Goal: Task Accomplishment & Management: Manage account settings

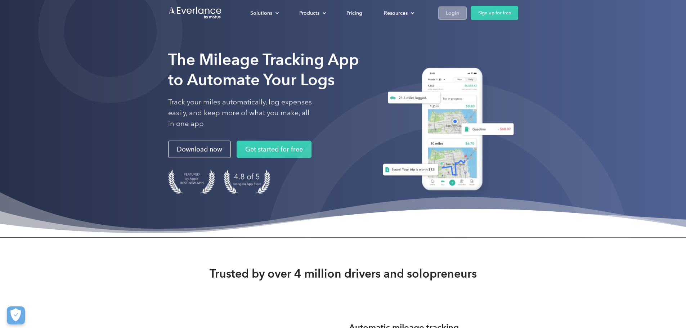
click at [459, 14] on div "Login" at bounding box center [452, 13] width 13 height 9
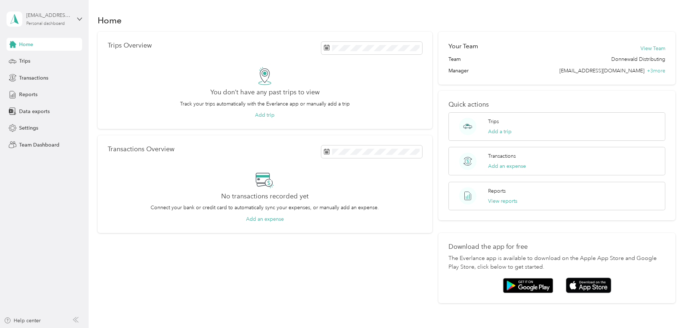
click at [51, 23] on div "Personal dashboard" at bounding box center [45, 24] width 39 height 4
click at [39, 58] on div "Team dashboard" at bounding box center [32, 59] width 39 height 8
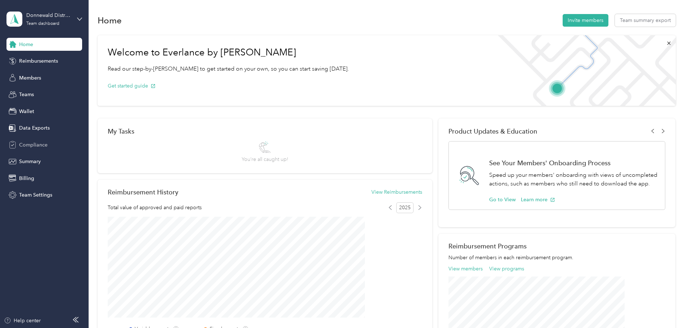
click at [40, 146] on span "Compliance" at bounding box center [33, 145] width 28 height 8
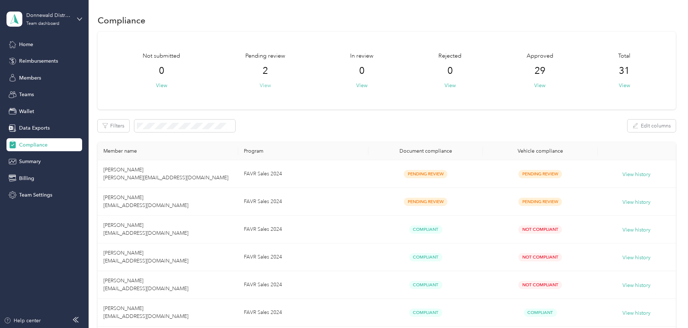
click at [271, 83] on button "View" at bounding box center [265, 86] width 11 height 8
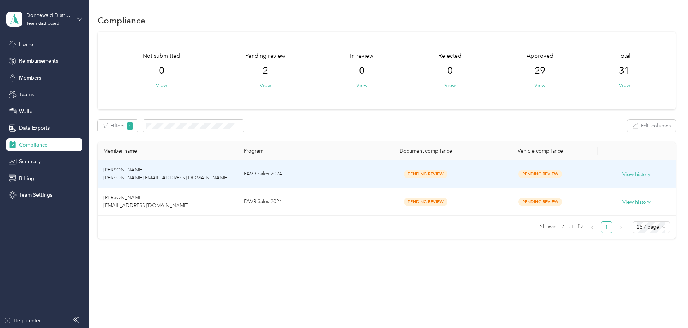
click at [180, 174] on td "[PERSON_NAME] [PERSON_NAME][EMAIL_ADDRESS][DOMAIN_NAME]" at bounding box center [168, 174] width 140 height 28
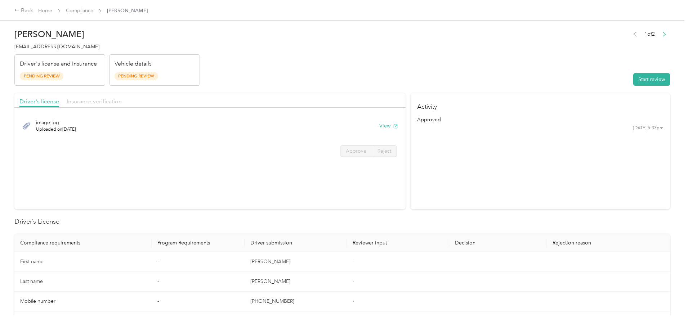
click at [122, 104] on span "Insurance verification" at bounding box center [94, 101] width 55 height 7
click at [379, 127] on button "View" at bounding box center [388, 126] width 19 height 8
click at [59, 102] on span "Driver's license" at bounding box center [39, 101] width 40 height 7
click at [379, 125] on button "View" at bounding box center [388, 126] width 19 height 8
click at [633, 80] on button "Start review" at bounding box center [651, 79] width 37 height 13
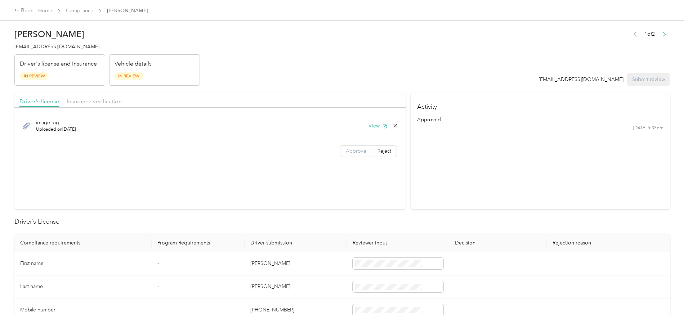
click at [340, 154] on label "Approve" at bounding box center [356, 152] width 32 height 12
click at [122, 100] on span "Insurance verification" at bounding box center [94, 101] width 55 height 7
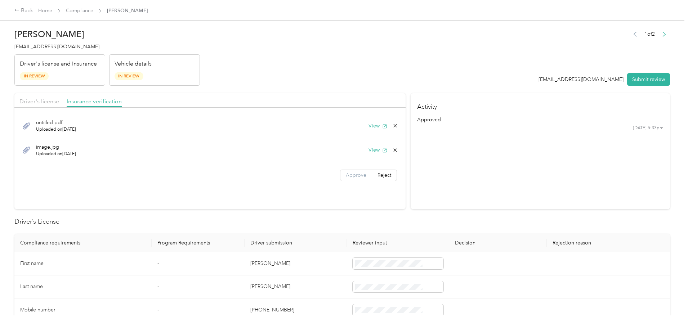
click at [346, 178] on span "Approve" at bounding box center [356, 175] width 21 height 6
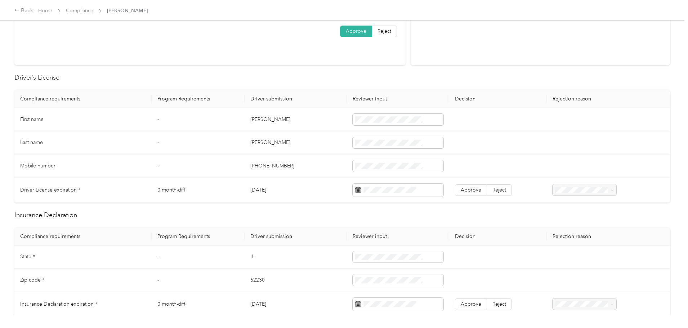
scroll to position [180, 0]
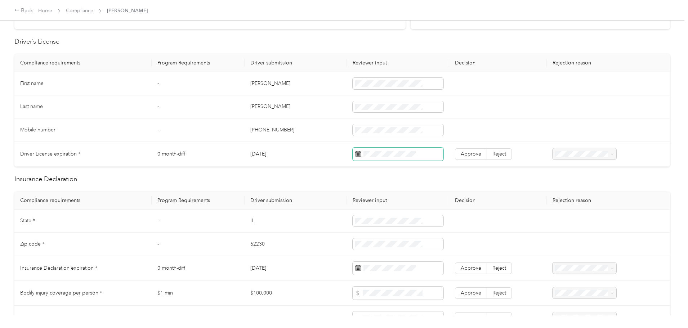
click at [383, 150] on span at bounding box center [398, 154] width 91 height 13
click at [461, 155] on span "Approve" at bounding box center [471, 154] width 21 height 6
click at [386, 148] on span at bounding box center [382, 152] width 58 height 12
click at [386, 156] on span at bounding box center [382, 152] width 58 height 12
click at [486, 234] on td at bounding box center [498, 244] width 98 height 23
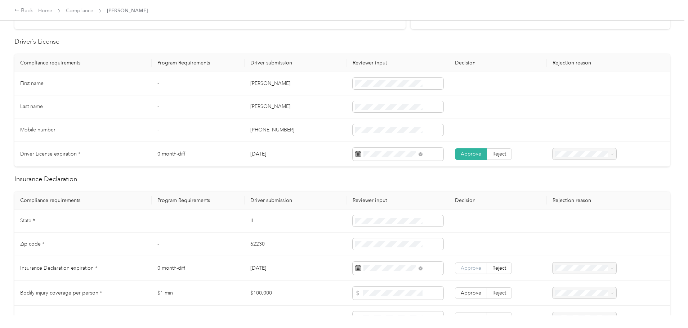
click at [461, 267] on span "Approve" at bounding box center [471, 268] width 21 height 6
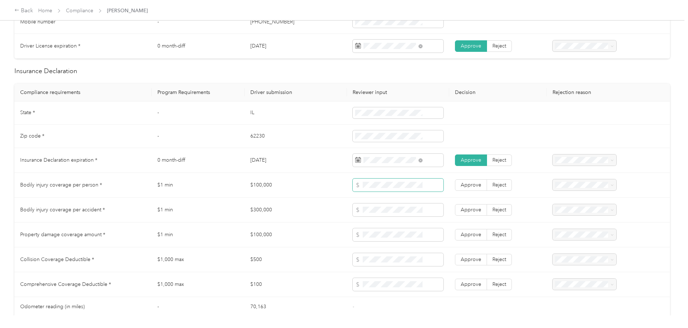
scroll to position [360, 0]
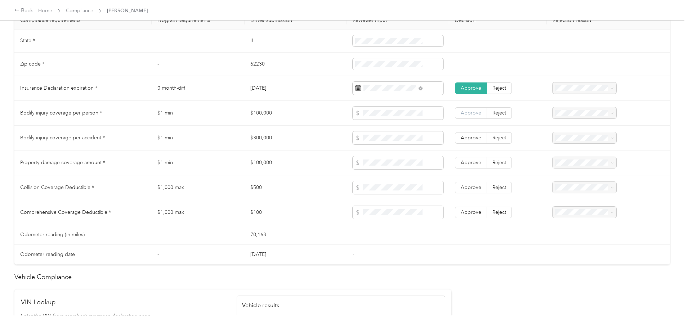
click at [455, 108] on label "Approve" at bounding box center [471, 113] width 32 height 12
click at [461, 139] on label "Approve" at bounding box center [471, 138] width 32 height 12
click at [395, 167] on span at bounding box center [398, 162] width 91 height 13
click at [395, 166] on span at bounding box center [398, 162] width 91 height 13
click at [461, 164] on span "Approve" at bounding box center [471, 163] width 21 height 6
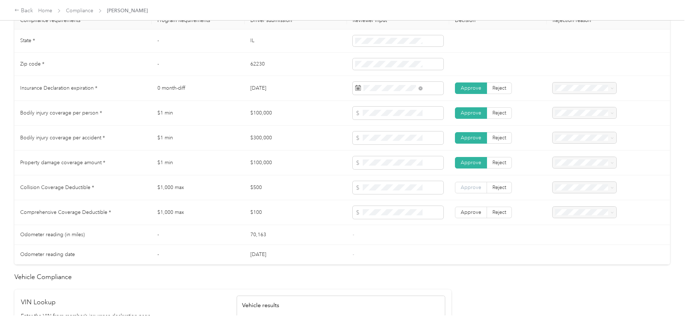
click at [461, 189] on span "Approve" at bounding box center [471, 187] width 21 height 6
click at [461, 210] on span "Approve" at bounding box center [471, 212] width 21 height 6
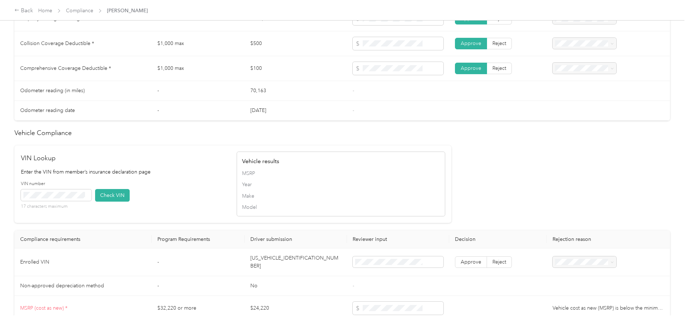
scroll to position [576, 0]
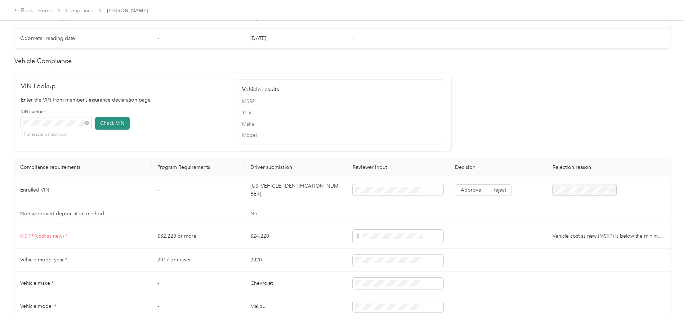
click at [130, 121] on button "Check VIN" at bounding box center [112, 123] width 35 height 13
click at [461, 190] on span "Approve" at bounding box center [471, 191] width 21 height 6
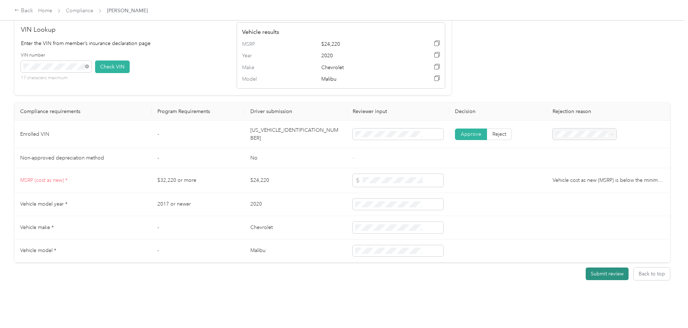
click at [586, 268] on button "Submit review" at bounding box center [607, 274] width 43 height 13
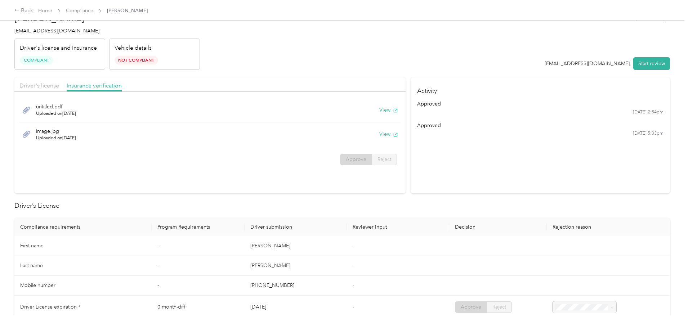
scroll to position [0, 0]
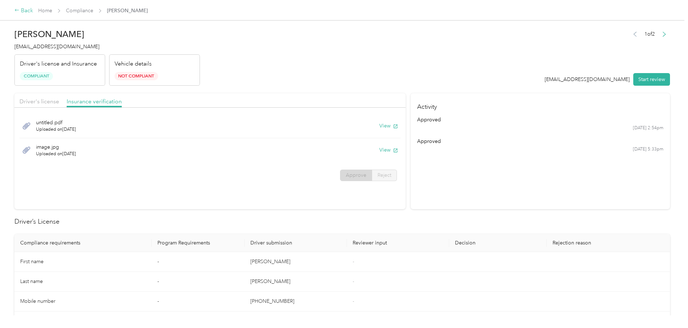
click at [33, 12] on div "Back" at bounding box center [23, 10] width 19 height 9
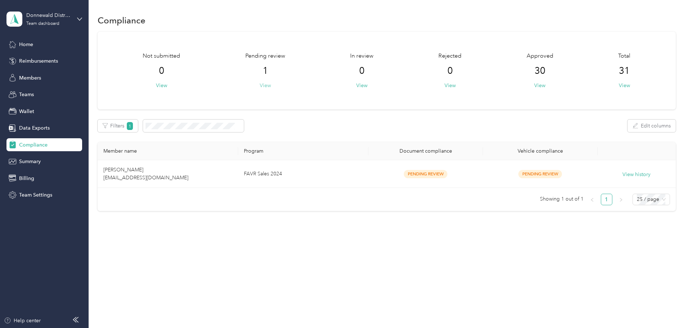
click at [271, 85] on button "View" at bounding box center [265, 86] width 11 height 8
click at [271, 89] on button "View" at bounding box center [265, 86] width 11 height 8
click at [271, 88] on button "View" at bounding box center [265, 86] width 11 height 8
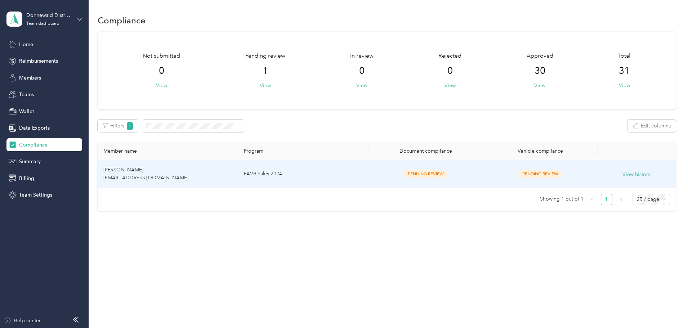
click at [166, 175] on span "James Savoy jsavoy@donndist.com" at bounding box center [145, 174] width 85 height 14
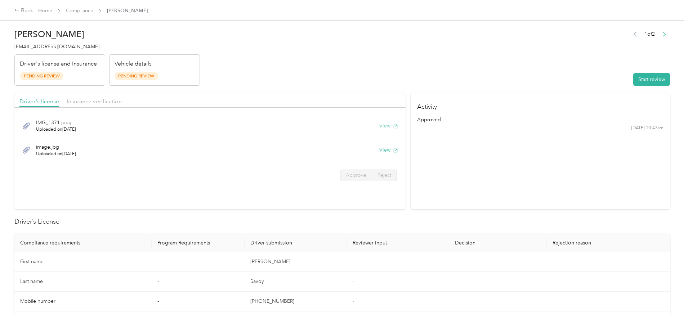
click at [379, 126] on button "View" at bounding box center [388, 126] width 19 height 8
click at [379, 150] on button "View" at bounding box center [388, 150] width 19 height 8
click at [122, 104] on span "Insurance verification" at bounding box center [94, 101] width 55 height 7
click at [59, 102] on span "Driver's license" at bounding box center [39, 101] width 40 height 7
click at [633, 78] on button "Start review" at bounding box center [651, 79] width 37 height 13
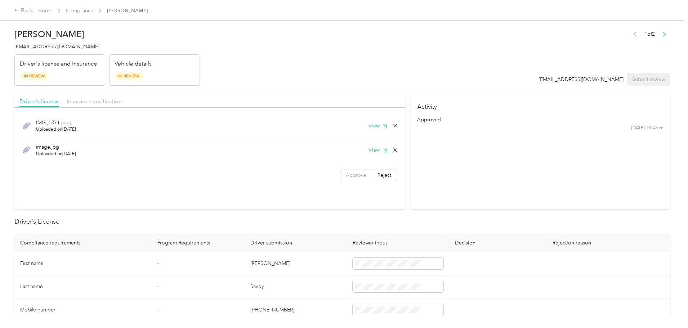
click at [347, 177] on span "Approve" at bounding box center [356, 175] width 21 height 6
click at [122, 100] on span "Insurance verification" at bounding box center [94, 101] width 55 height 7
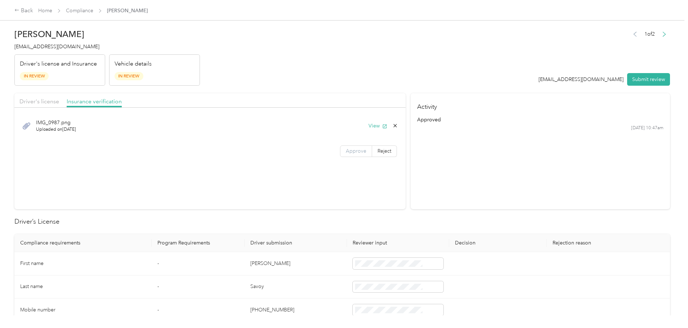
click at [346, 150] on span "Approve" at bounding box center [356, 151] width 21 height 6
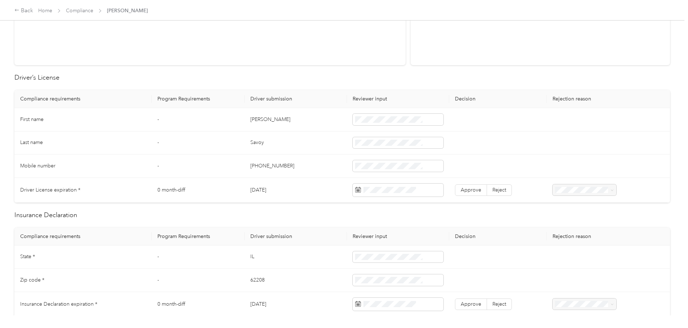
scroll to position [180, 0]
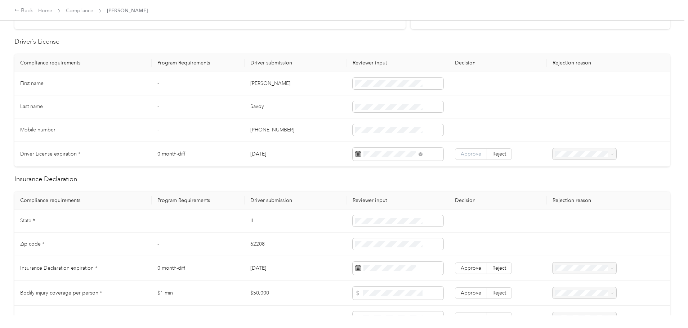
click at [461, 156] on span "Approve" at bounding box center [471, 154] width 21 height 6
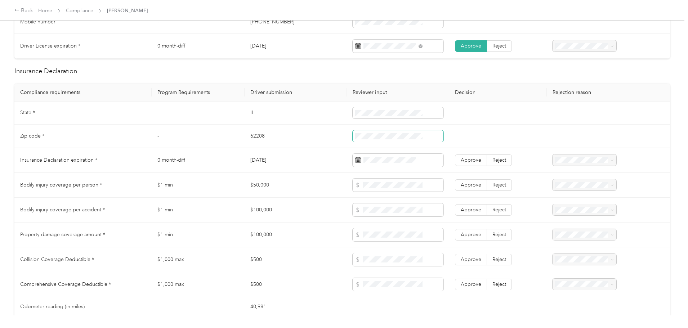
scroll to position [324, 0]
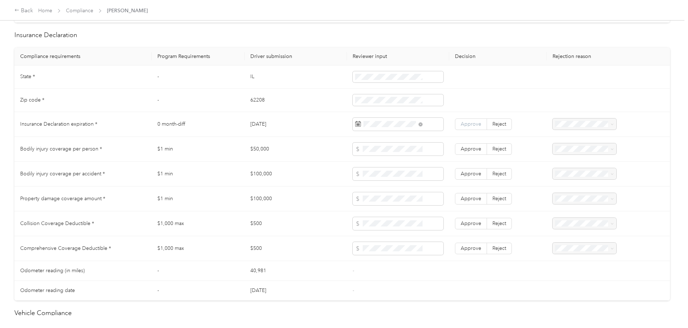
click at [457, 120] on label "Approve" at bounding box center [471, 124] width 32 height 12
drag, startPoint x: 447, startPoint y: 147, endPoint x: 456, endPoint y: 171, distance: 25.7
click at [461, 147] on span "Approve" at bounding box center [471, 149] width 21 height 6
click at [461, 175] on span "Approve" at bounding box center [471, 174] width 21 height 6
click at [455, 195] on label "Approve" at bounding box center [471, 199] width 32 height 12
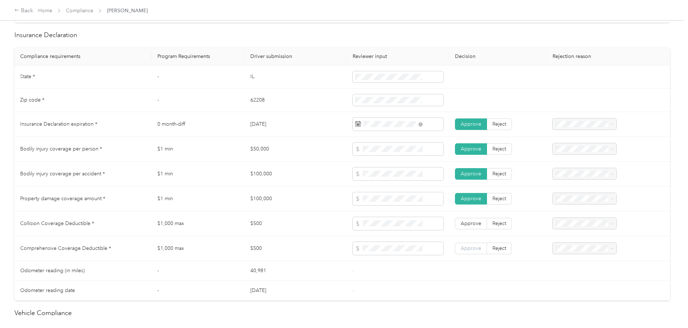
click at [461, 248] on span "Approve" at bounding box center [471, 248] width 21 height 6
click at [461, 224] on span "Approve" at bounding box center [471, 223] width 21 height 6
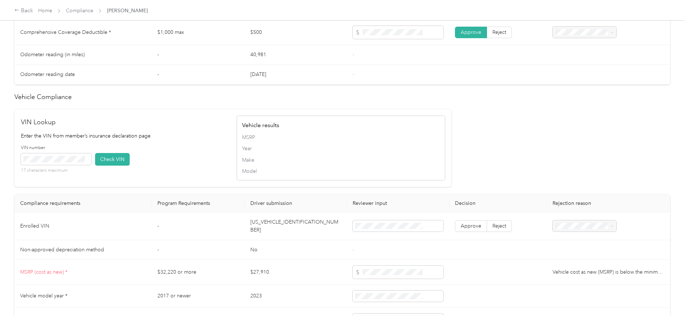
scroll to position [576, 0]
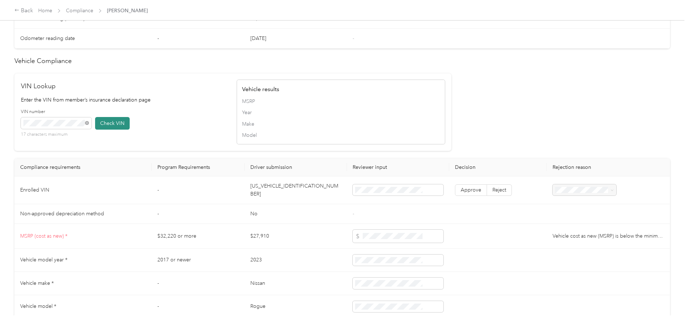
click at [130, 127] on button "Check VIN" at bounding box center [112, 123] width 35 height 13
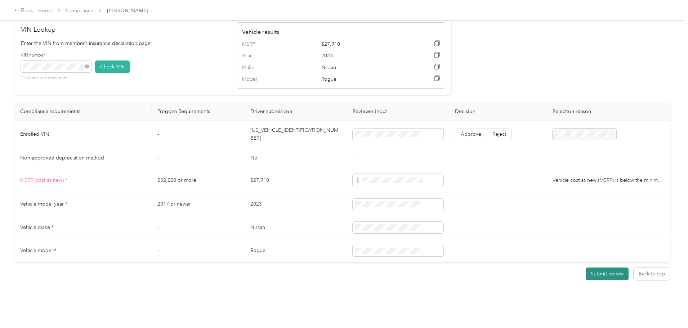
click at [586, 270] on button "Submit review" at bounding box center [607, 274] width 43 height 13
click at [449, 121] on td "Approve Reject" at bounding box center [498, 135] width 98 height 28
click at [461, 132] on span "Approve" at bounding box center [471, 134] width 21 height 6
click at [586, 268] on button "Submit review" at bounding box center [607, 274] width 43 height 13
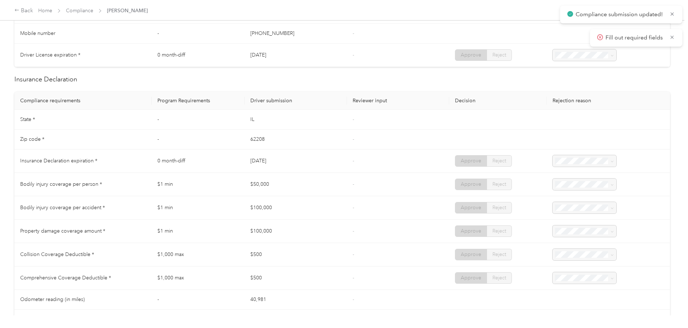
scroll to position [0, 0]
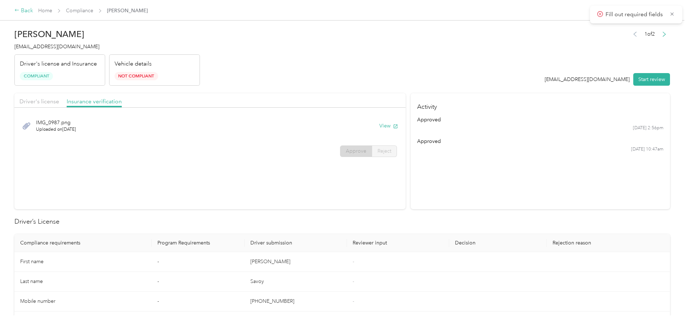
click at [33, 11] on div "Back" at bounding box center [23, 10] width 19 height 9
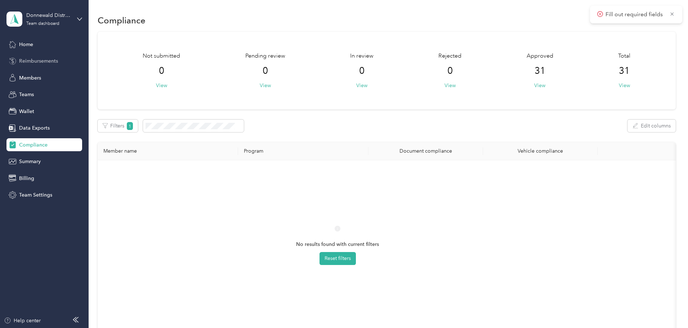
click at [33, 58] on span "Reimbursements" at bounding box center [38, 61] width 39 height 8
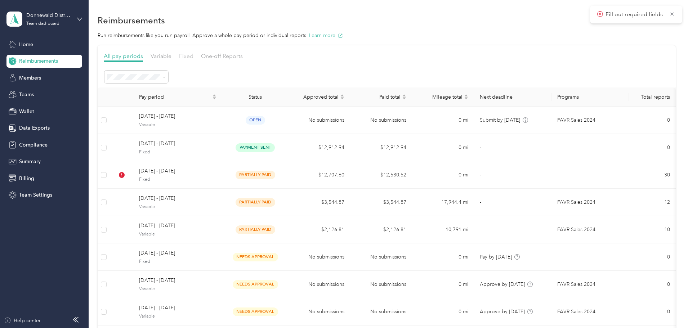
click at [193, 57] on span "Fixed" at bounding box center [186, 56] width 14 height 7
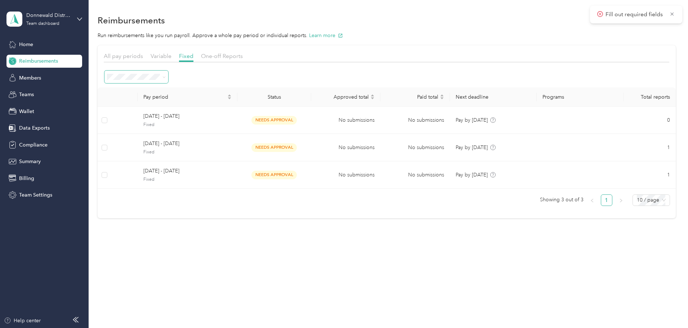
click at [166, 76] on icon at bounding box center [163, 77] width 3 height 3
click at [171, 142] on li "All" at bounding box center [185, 140] width 64 height 13
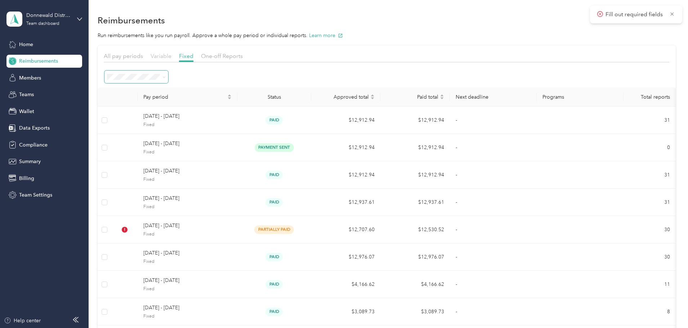
click at [171, 57] on span "Variable" at bounding box center [161, 56] width 21 height 7
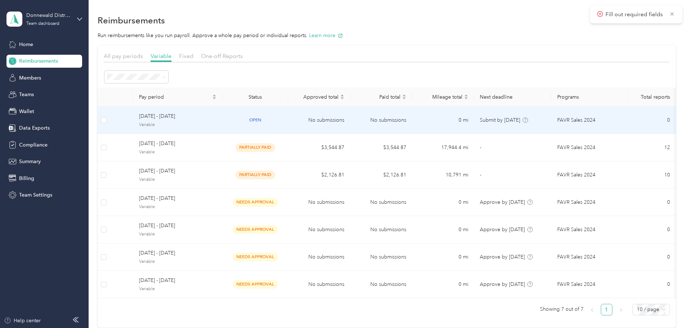
click at [265, 120] on span "open" at bounding box center [255, 120] width 19 height 8
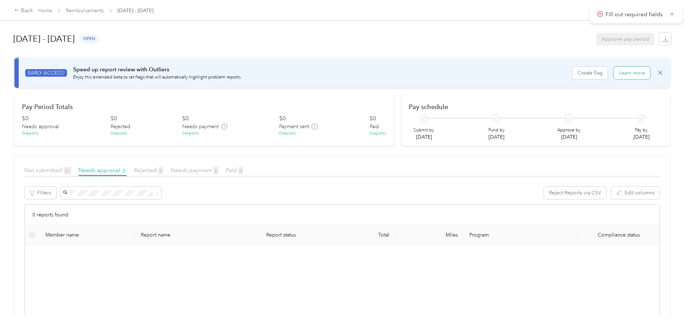
click at [614, 73] on button "Learn more" at bounding box center [632, 73] width 36 height 13
